Goal: Browse casually: Explore the website without a specific task or goal

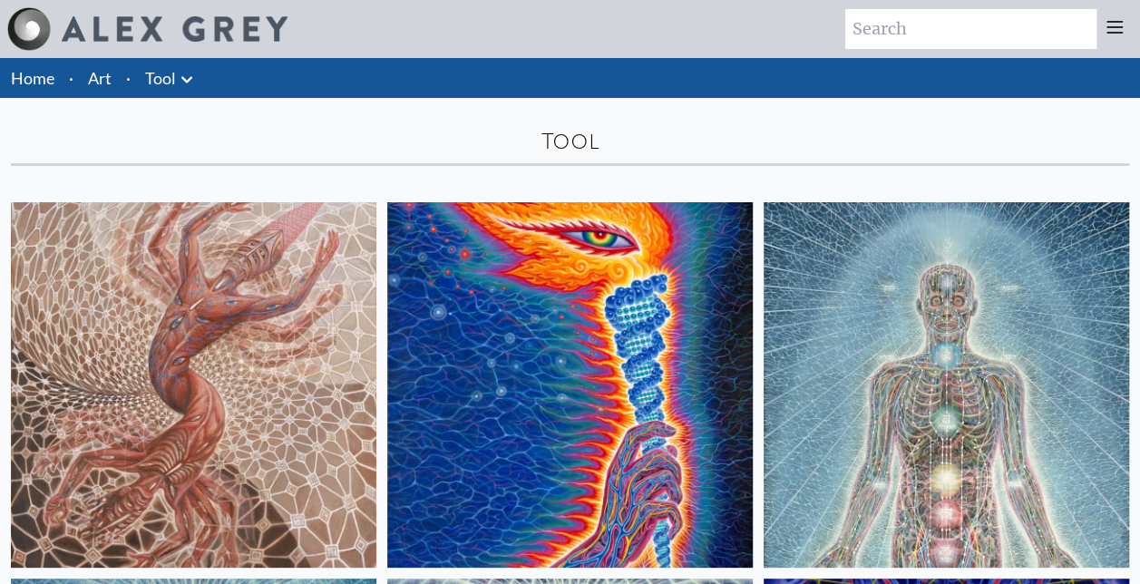
click at [181, 84] on icon at bounding box center [187, 80] width 22 height 22
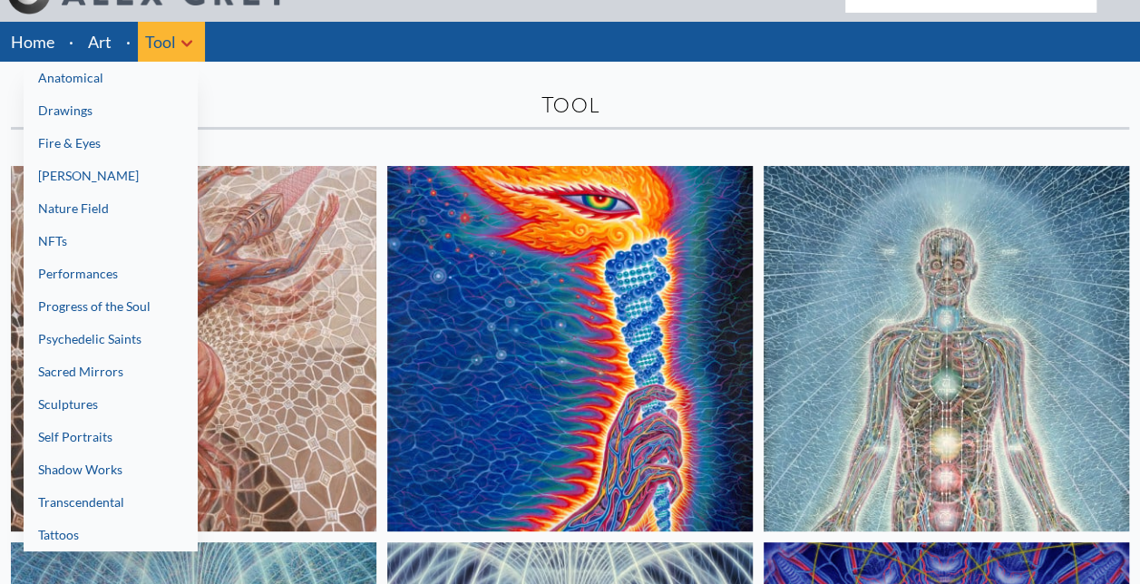
scroll to position [73, 0]
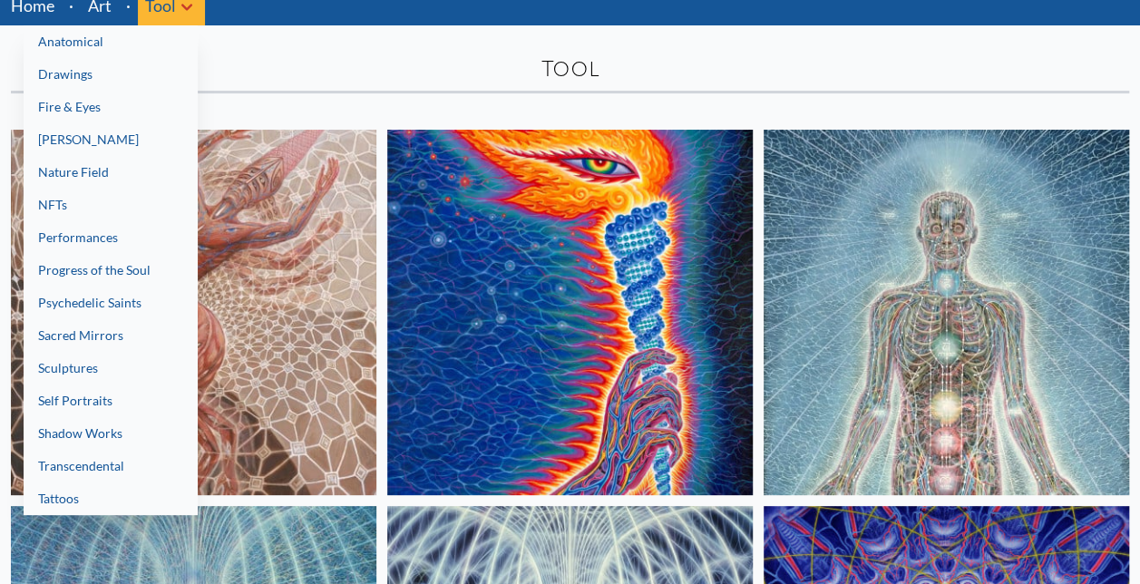
click at [94, 113] on link "Fire & Eyes" at bounding box center [111, 107] width 174 height 33
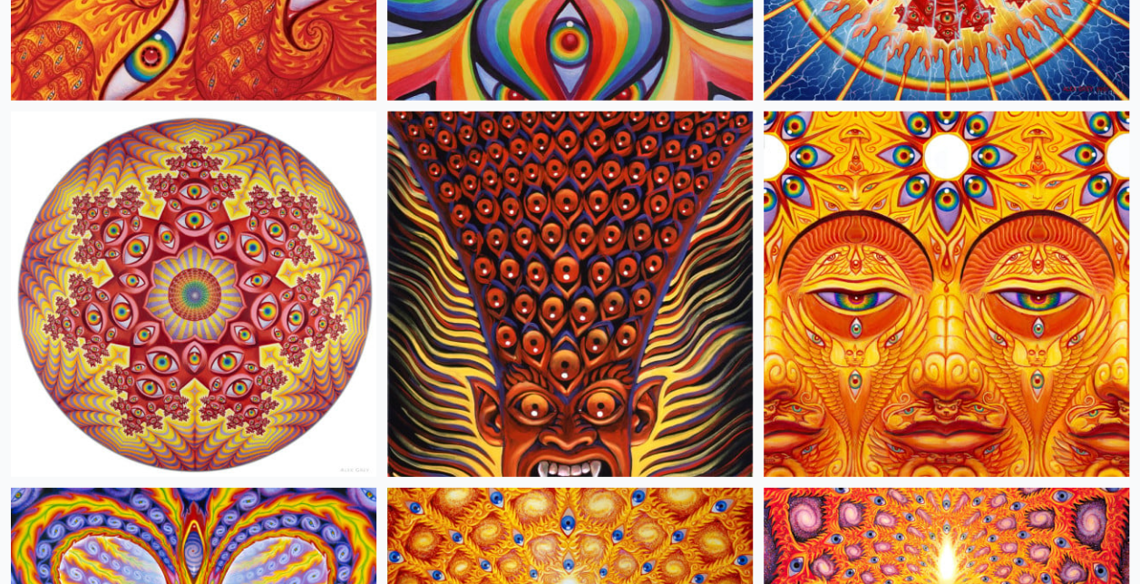
scroll to position [1838, 0]
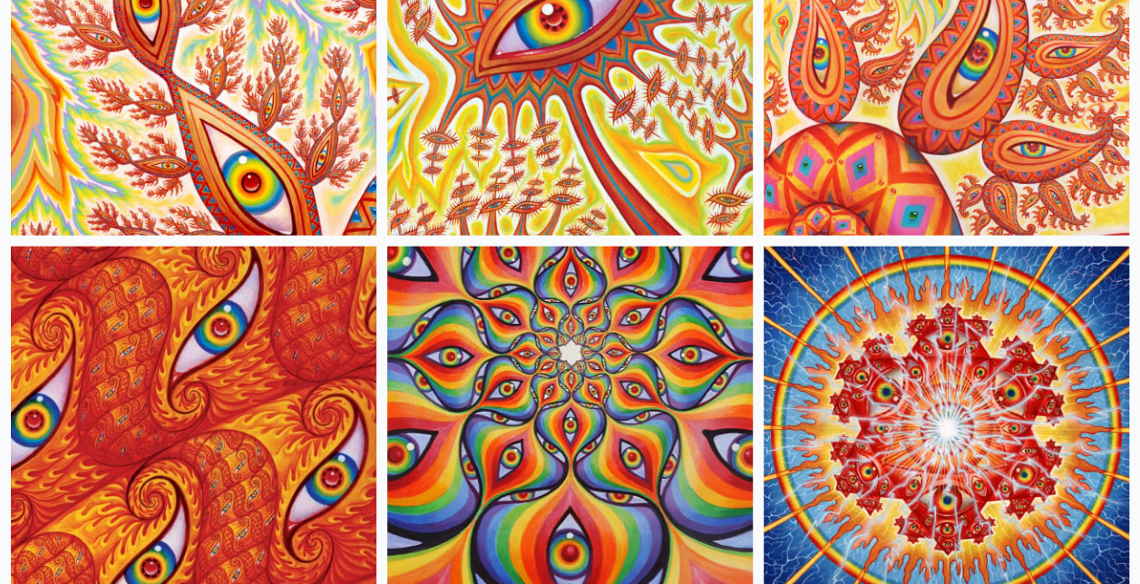
click at [256, 388] on img at bounding box center [194, 430] width 366 height 366
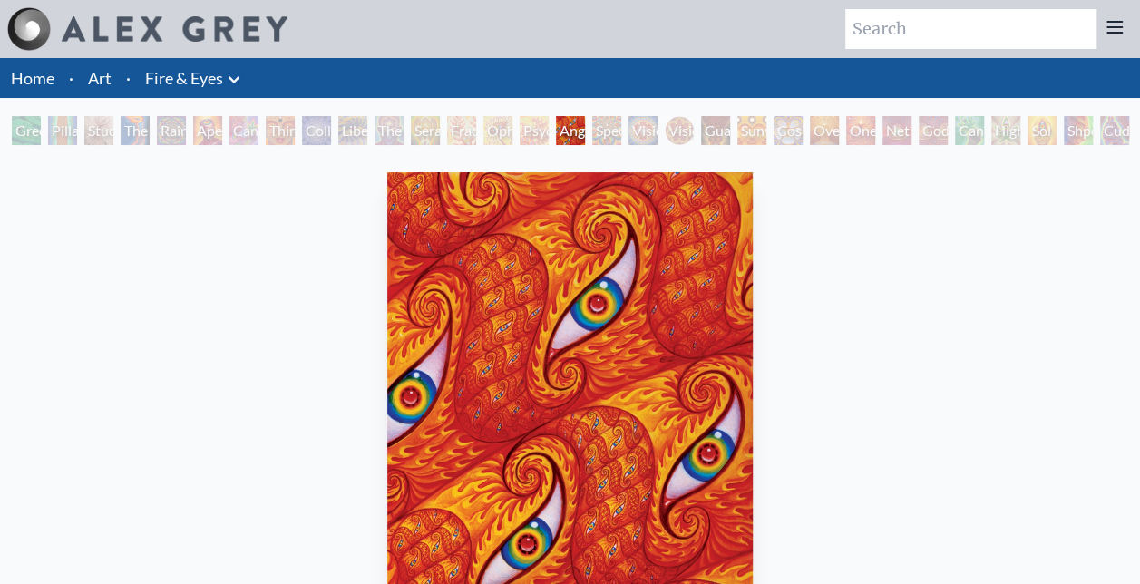
click at [258, 230] on div "Angel Skin 2006, acrylic on wood panel, 11 x 14 in. Visit the CoSM Shop" at bounding box center [570, 512] width 1111 height 694
